Goal: Task Accomplishment & Management: Manage account settings

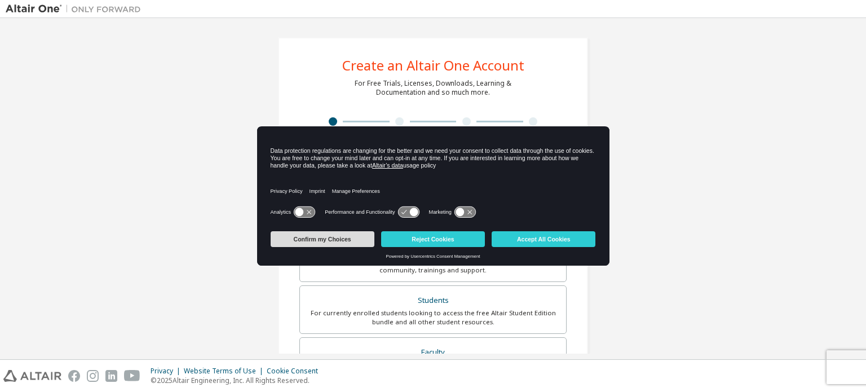
click at [347, 235] on button "Confirm my Choices" at bounding box center [323, 239] width 104 height 16
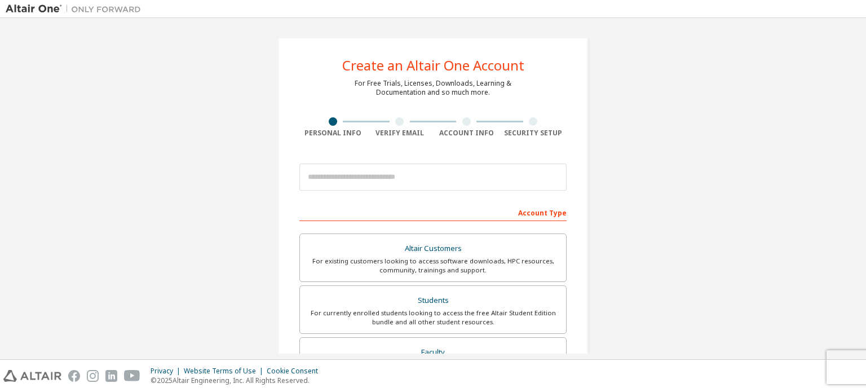
scroll to position [63, 0]
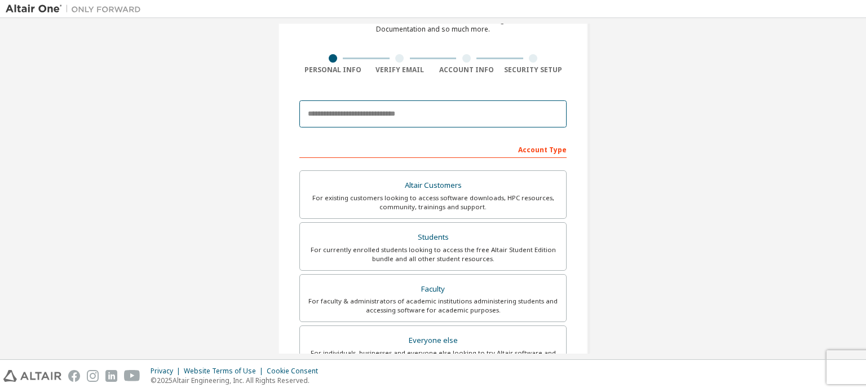
click at [447, 123] on input "email" at bounding box center [433, 113] width 267 height 27
type input "**********"
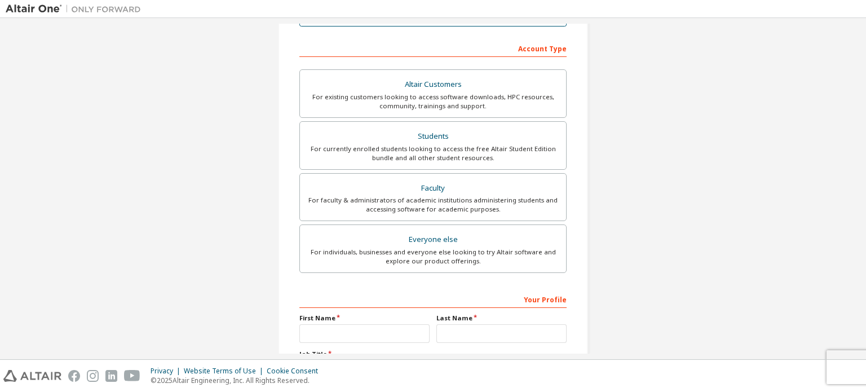
scroll to position [165, 0]
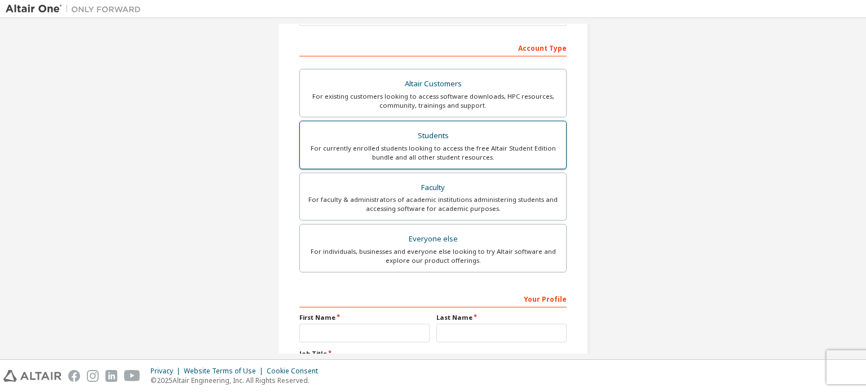
click at [468, 137] on div "Students" at bounding box center [433, 136] width 253 height 16
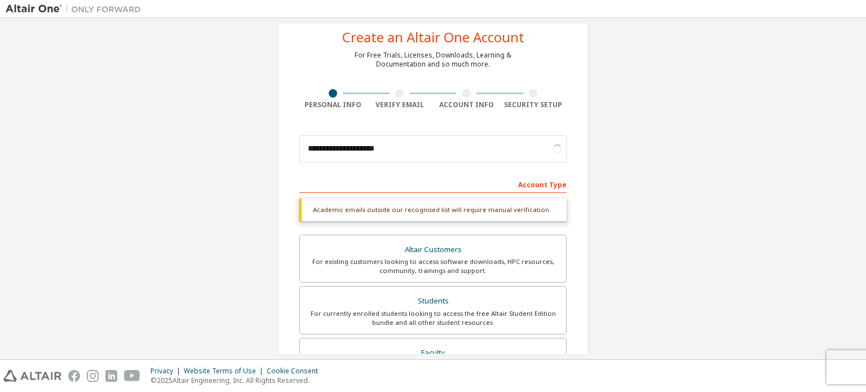
scroll to position [27, 0]
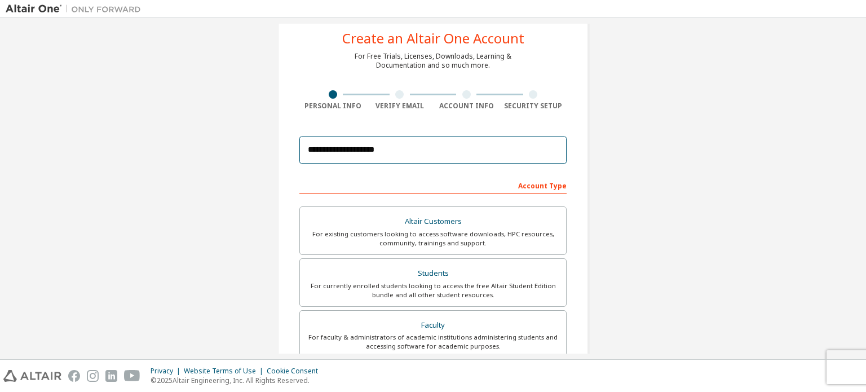
click at [439, 145] on input "**********" at bounding box center [433, 150] width 267 height 27
click at [395, 187] on div "Account Type" at bounding box center [433, 185] width 267 height 18
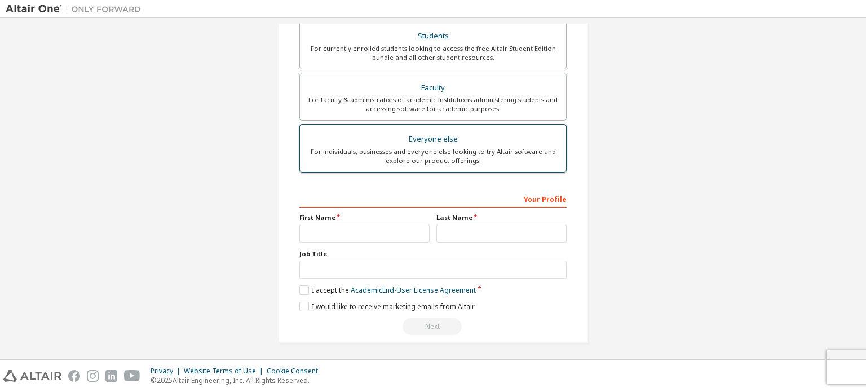
scroll to position [0, 0]
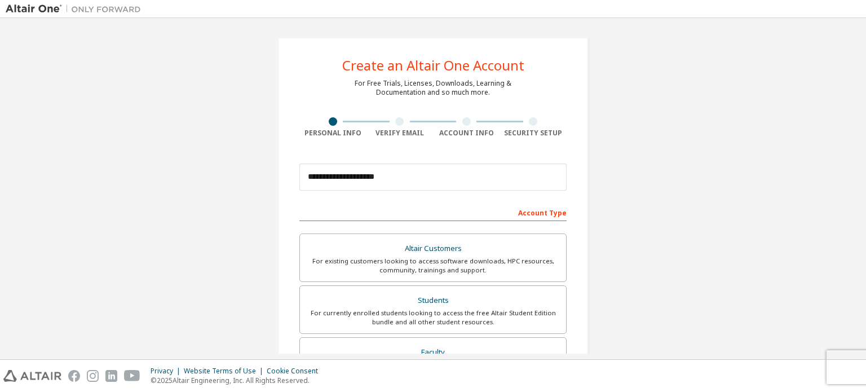
click at [430, 192] on div "**********" at bounding box center [433, 177] width 267 height 38
click at [430, 186] on input "**********" at bounding box center [433, 177] width 267 height 27
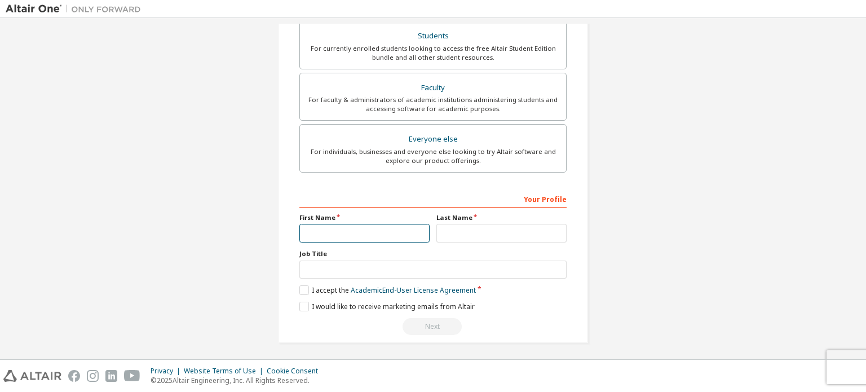
click at [357, 230] on input "text" at bounding box center [365, 233] width 130 height 19
type input "******"
click at [354, 236] on input "******" at bounding box center [365, 233] width 130 height 19
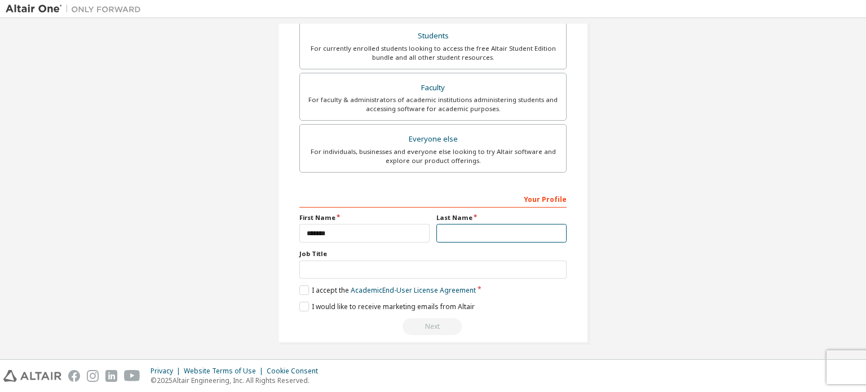
click at [472, 231] on input "text" at bounding box center [502, 233] width 130 height 19
type input "******"
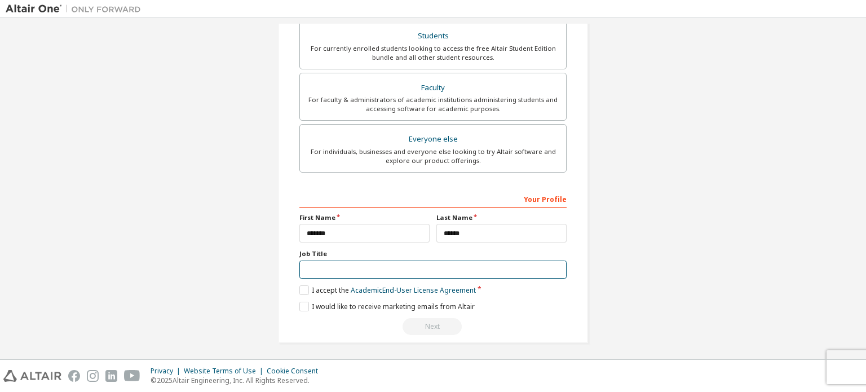
click at [437, 272] on input "text" at bounding box center [433, 270] width 267 height 19
type input "*******"
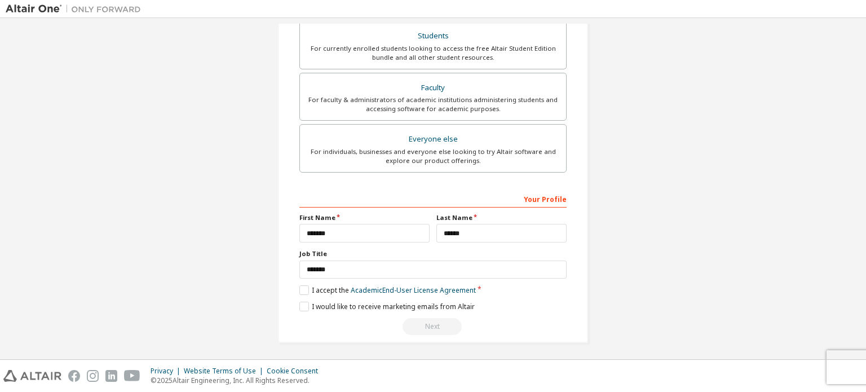
click at [303, 297] on div "Your Profile First Name ****** Last Name ****** Job Title ******* Please provid…" at bounding box center [433, 263] width 267 height 146
click at [303, 302] on label "I would like to receive marketing emails from Altair" at bounding box center [387, 307] width 175 height 10
click at [304, 288] on label "I accept the Academic End-User License Agreement" at bounding box center [388, 290] width 177 height 10
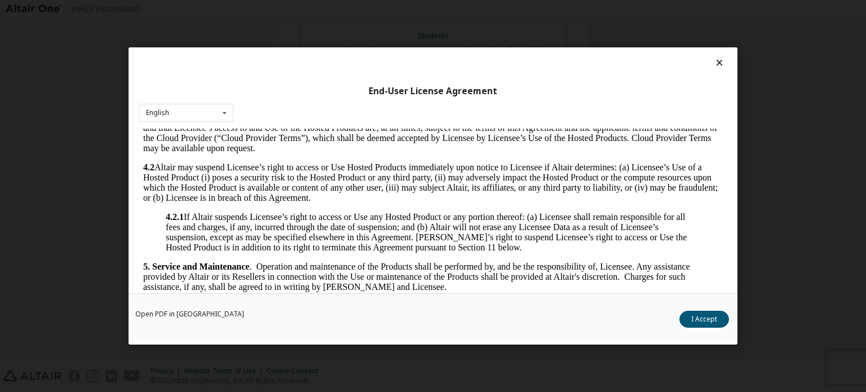
scroll to position [896, 0]
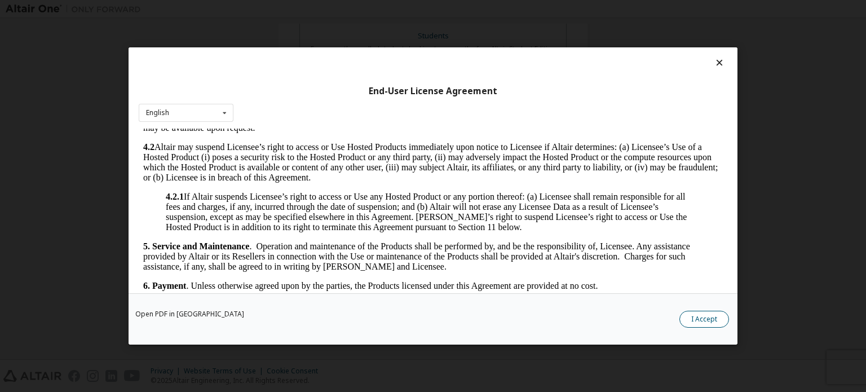
click at [722, 323] on button "I Accept" at bounding box center [705, 319] width 50 height 17
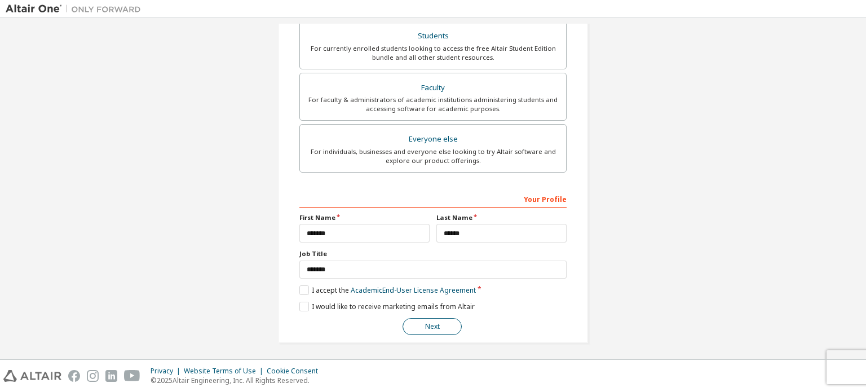
click at [421, 321] on button "Next" at bounding box center [432, 326] width 59 height 17
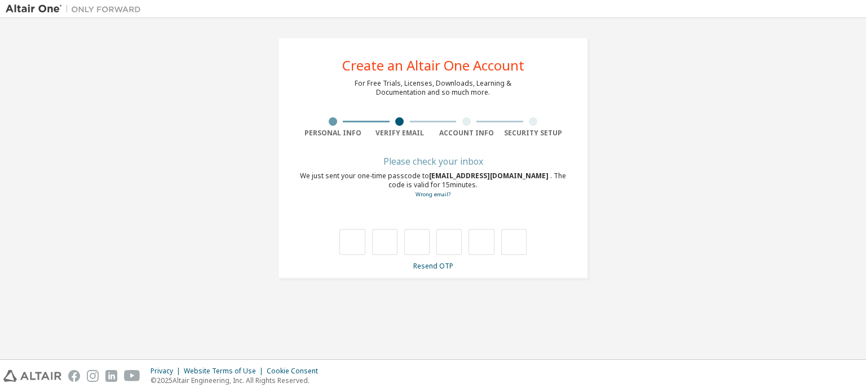
type input "*"
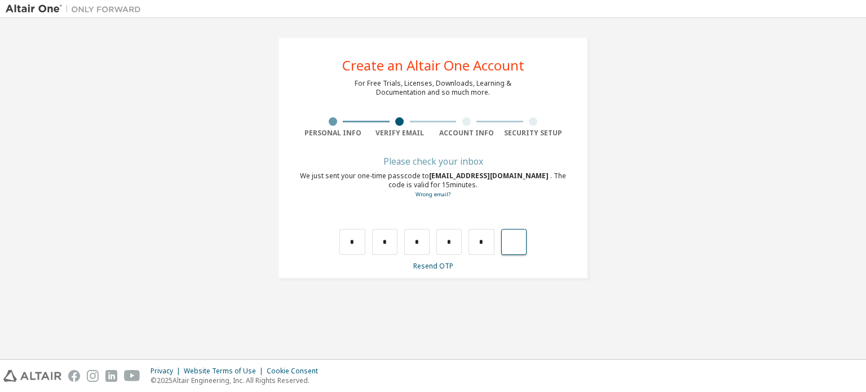
type input "*"
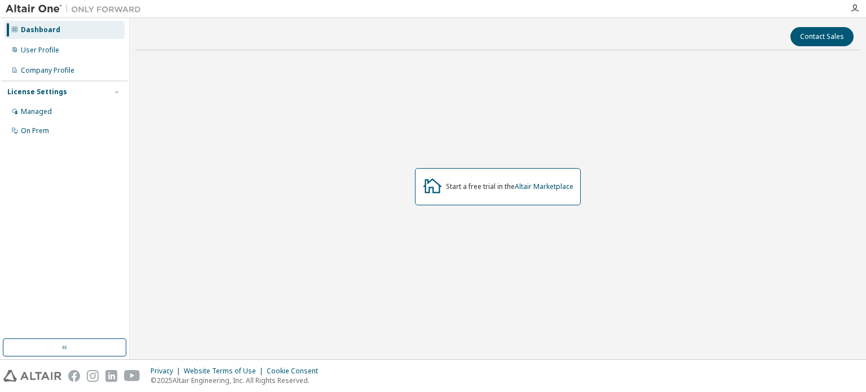
click at [81, 95] on div "License Settings" at bounding box center [64, 92] width 115 height 10
click at [56, 115] on div "Managed" at bounding box center [65, 112] width 120 height 18
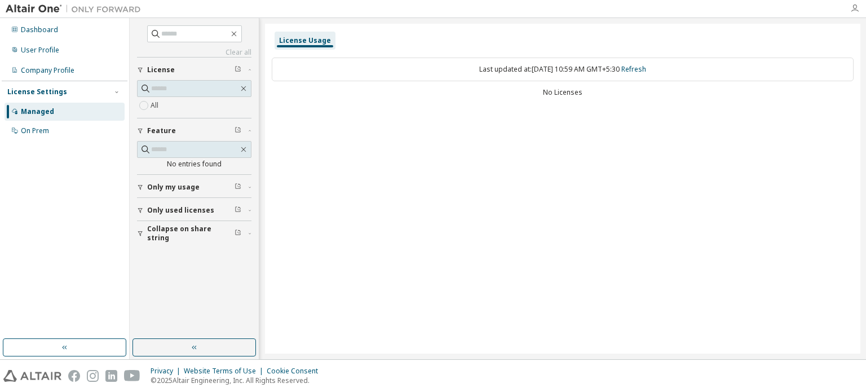
click at [855, 5] on div at bounding box center [855, 8] width 23 height 17
click at [853, 17] on div at bounding box center [433, 9] width 866 height 18
click at [853, 11] on icon "button" at bounding box center [855, 8] width 9 height 9
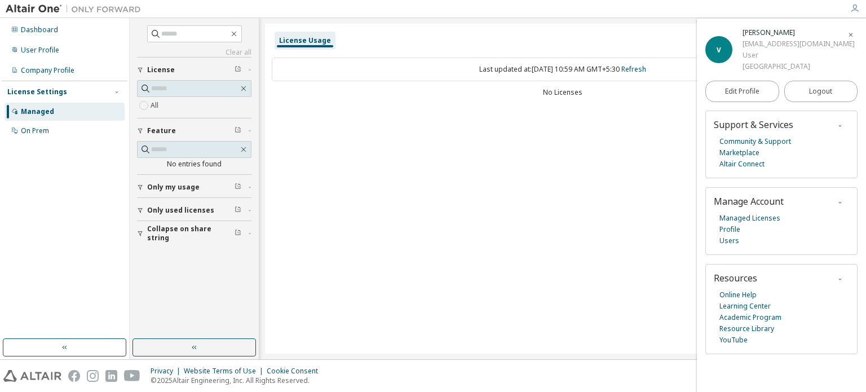
click at [855, 37] on span "button" at bounding box center [851, 34] width 11 height 18
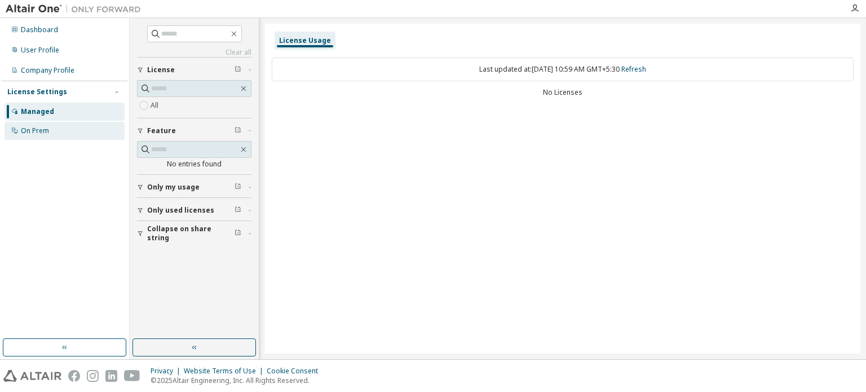
click at [32, 134] on div "On Prem" at bounding box center [35, 130] width 28 height 9
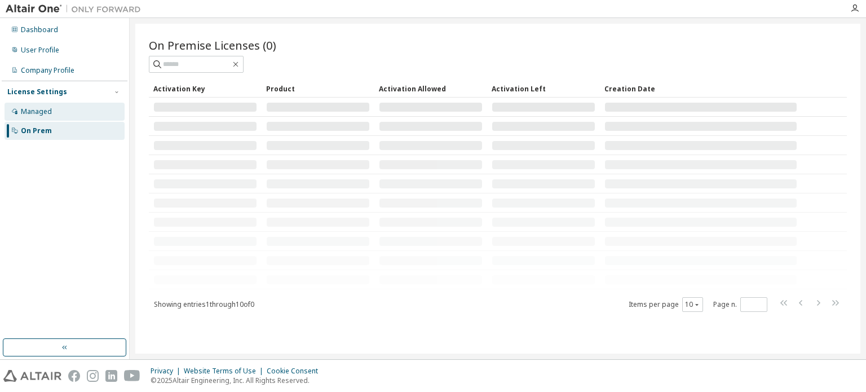
click at [73, 107] on div "Managed" at bounding box center [65, 112] width 120 height 18
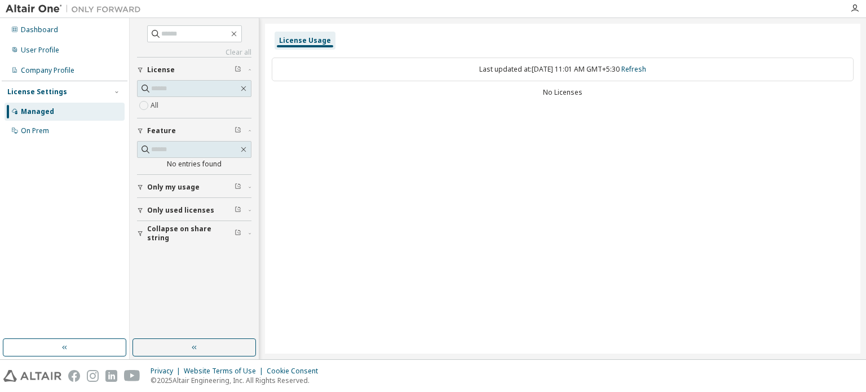
click at [46, 101] on div "License Settings Managed On Prem" at bounding box center [65, 111] width 126 height 60
click at [52, 112] on div "Managed" at bounding box center [65, 112] width 120 height 18
click at [281, 47] on div "License Usage" at bounding box center [305, 41] width 61 height 18
click at [29, 135] on div "On Prem" at bounding box center [65, 131] width 120 height 18
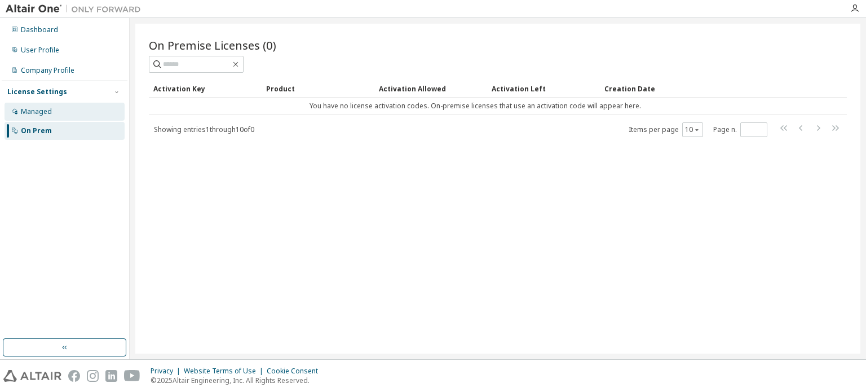
click at [42, 104] on div "Managed" at bounding box center [65, 112] width 120 height 18
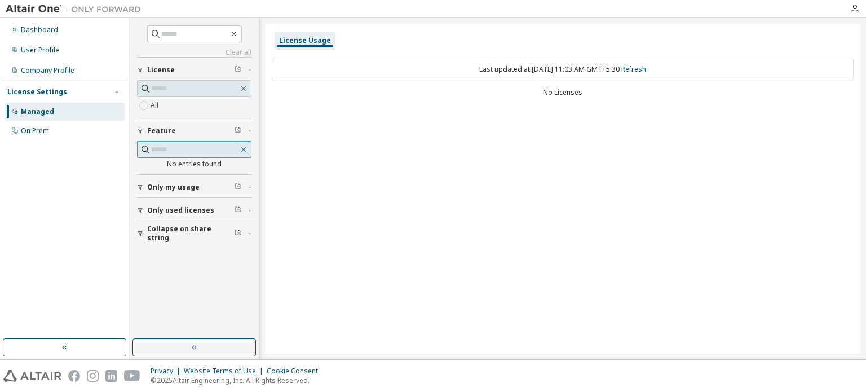
click at [241, 133] on div "Feature" at bounding box center [197, 130] width 101 height 9
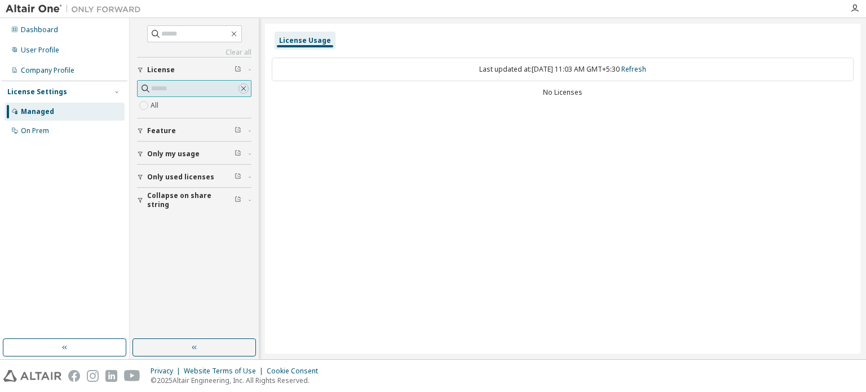
drag, startPoint x: 246, startPoint y: 91, endPoint x: 241, endPoint y: 65, distance: 26.4
click at [245, 89] on icon "button" at bounding box center [243, 88] width 9 height 9
drag, startPoint x: 244, startPoint y: 90, endPoint x: 237, endPoint y: 50, distance: 40.5
click at [244, 87] on icon "button" at bounding box center [243, 88] width 9 height 9
click at [239, 32] on icon "button" at bounding box center [234, 33] width 9 height 9
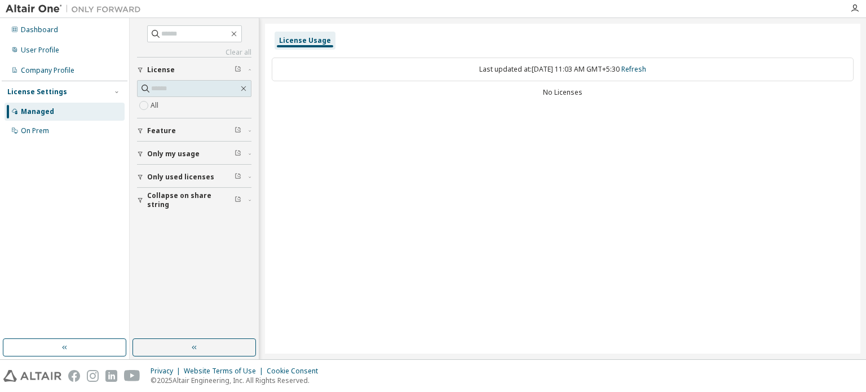
drag, startPoint x: 103, startPoint y: 126, endPoint x: 69, endPoint y: 87, distance: 51.6
click at [102, 126] on div "On Prem" at bounding box center [65, 131] width 120 height 18
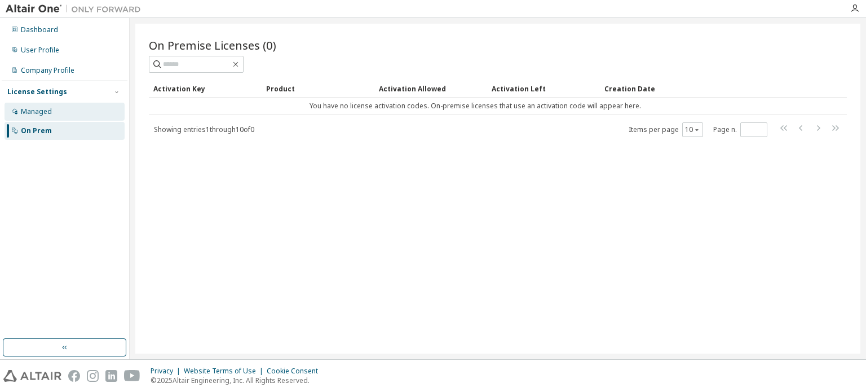
click at [77, 118] on div "Managed" at bounding box center [65, 112] width 120 height 18
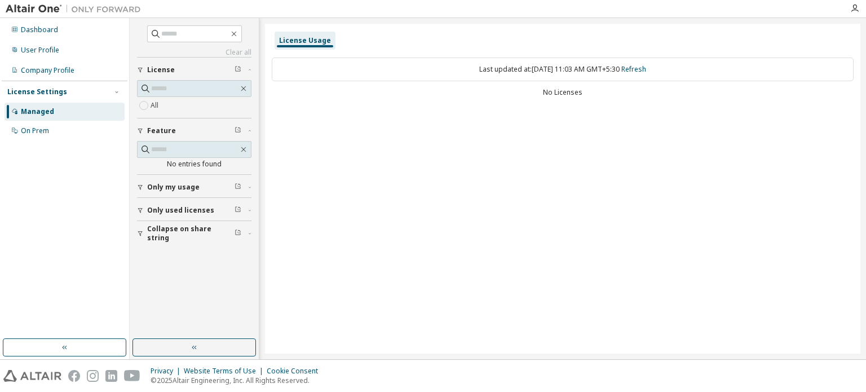
click at [851, 13] on div at bounding box center [855, 8] width 23 height 17
click at [854, 9] on icon "button" at bounding box center [855, 8] width 9 height 9
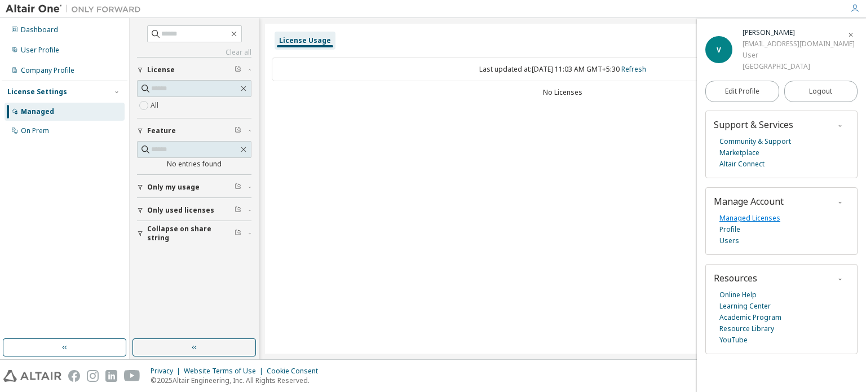
click at [733, 218] on link "Managed Licenses" at bounding box center [750, 218] width 61 height 11
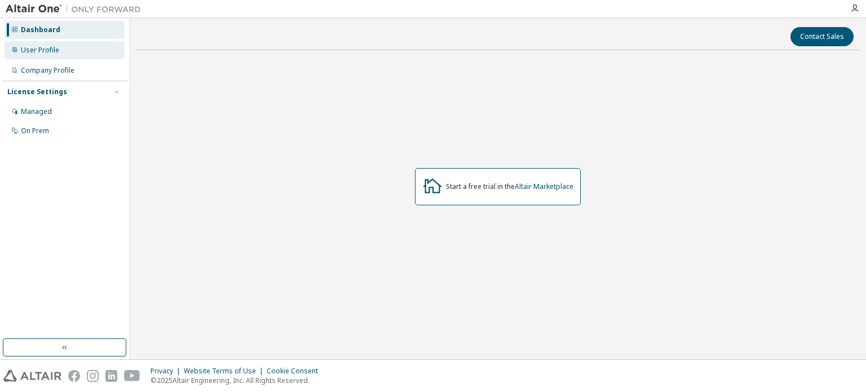
click at [56, 55] on div "User Profile" at bounding box center [65, 50] width 120 height 18
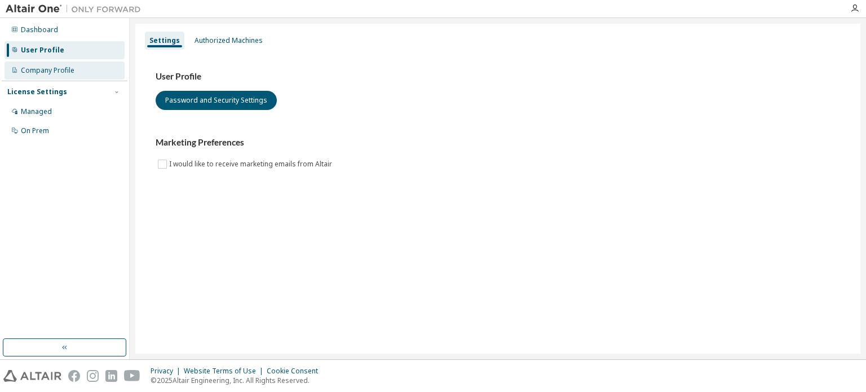
drag, startPoint x: 63, startPoint y: 61, endPoint x: 65, endPoint y: 67, distance: 5.9
click at [63, 64] on div "Company Profile" at bounding box center [65, 70] width 120 height 18
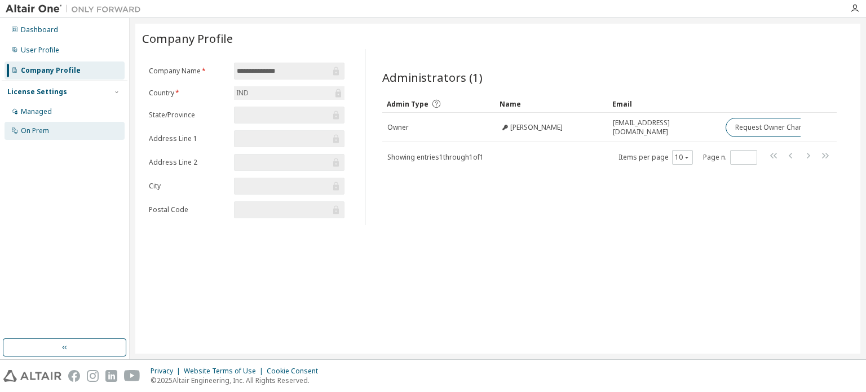
click at [70, 126] on div "On Prem" at bounding box center [65, 131] width 120 height 18
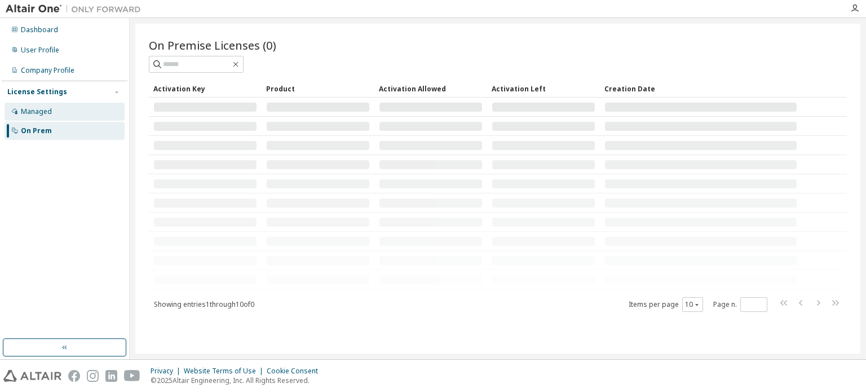
click at [74, 103] on div "Managed" at bounding box center [65, 112] width 120 height 18
